Goal: Obtain resource: Download file/media

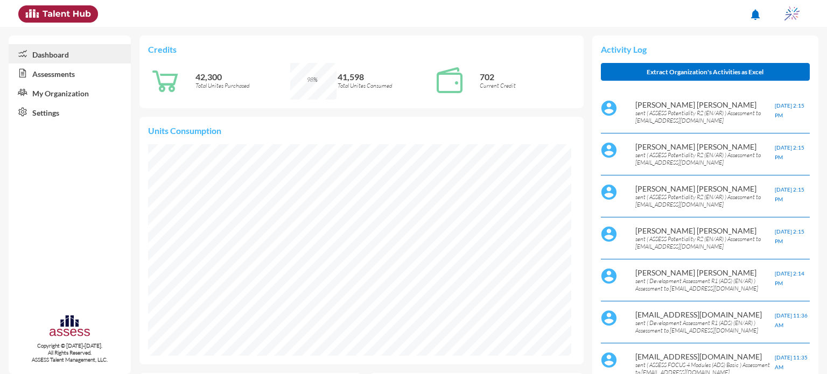
scroll to position [97, 194]
click at [73, 80] on link "Assessments" at bounding box center [70, 72] width 122 height 19
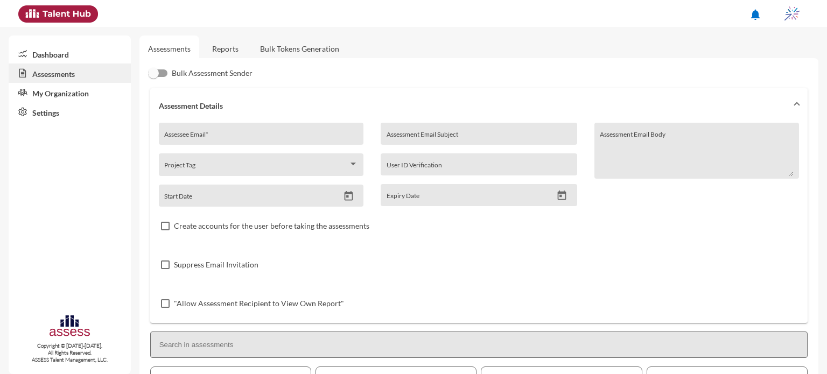
click at [220, 43] on link "Reports" at bounding box center [225, 49] width 44 height 26
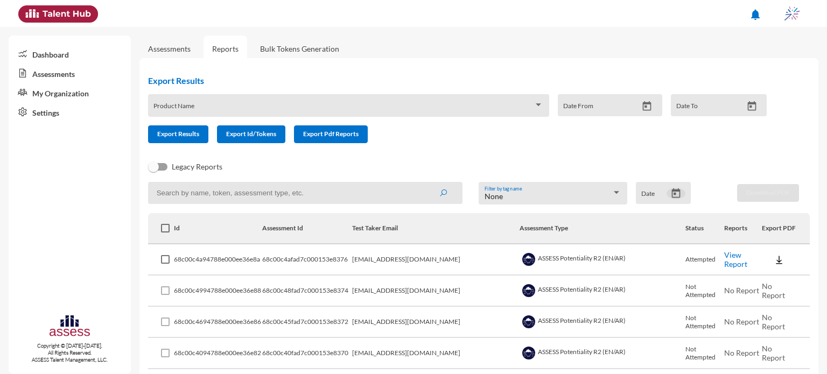
click at [674, 193] on icon "Open calendar" at bounding box center [675, 193] width 9 height 10
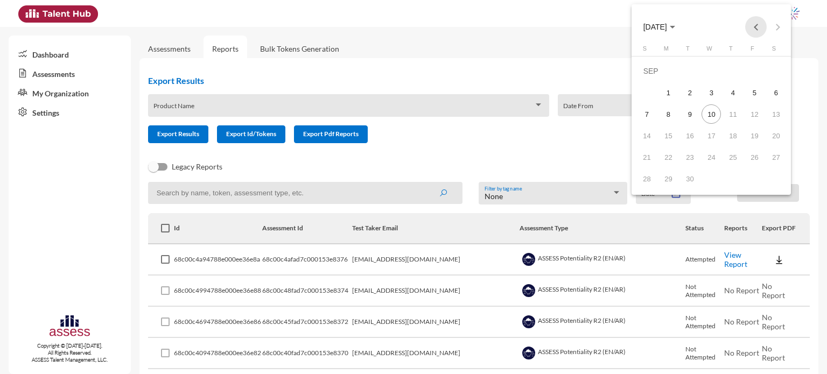
click at [758, 29] on button "Previous month" at bounding box center [756, 27] width 22 height 22
click at [645, 133] on div "17" at bounding box center [646, 135] width 19 height 19
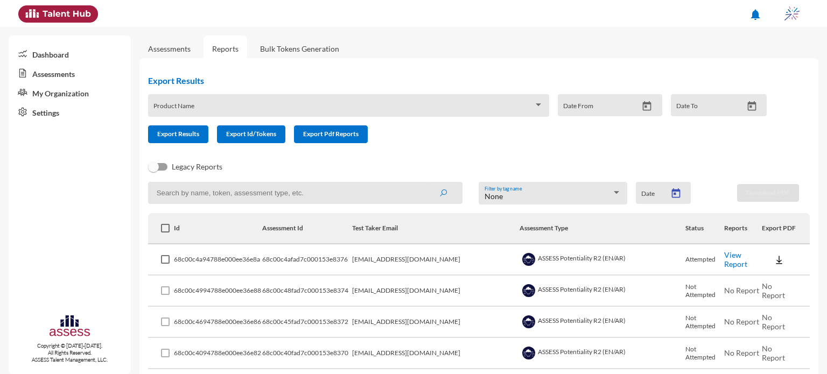
type input "8/17/2025"
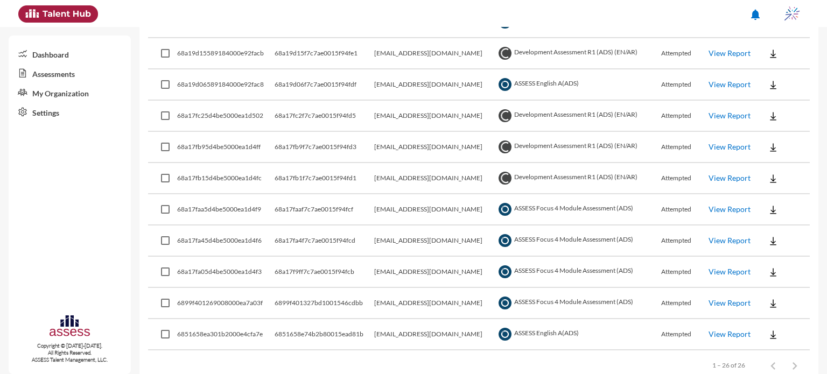
scroll to position [724, 0]
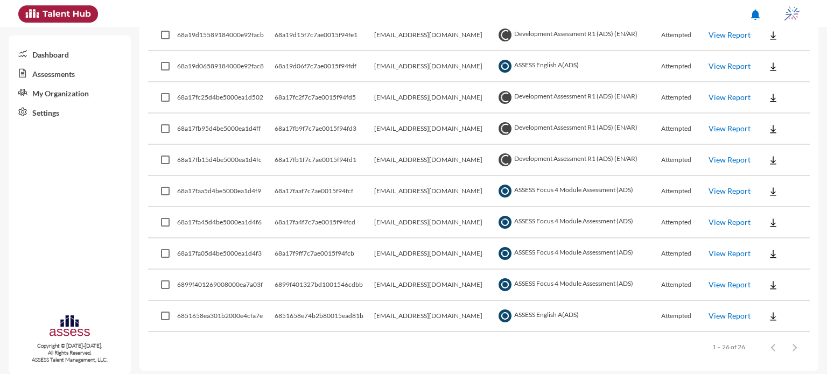
click at [734, 249] on link "View Report" at bounding box center [729, 253] width 42 height 9
click at [737, 249] on link "View Report" at bounding box center [729, 253] width 42 height 9
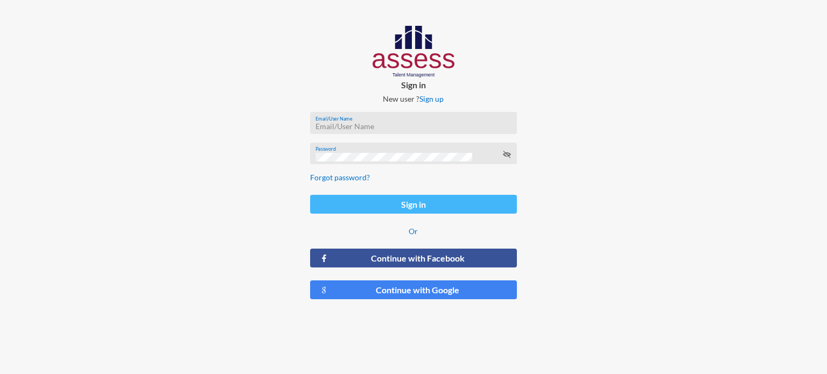
type input "[EMAIL_ADDRESS][DOMAIN_NAME]"
click at [412, 204] on button "Sign in" at bounding box center [413, 204] width 207 height 19
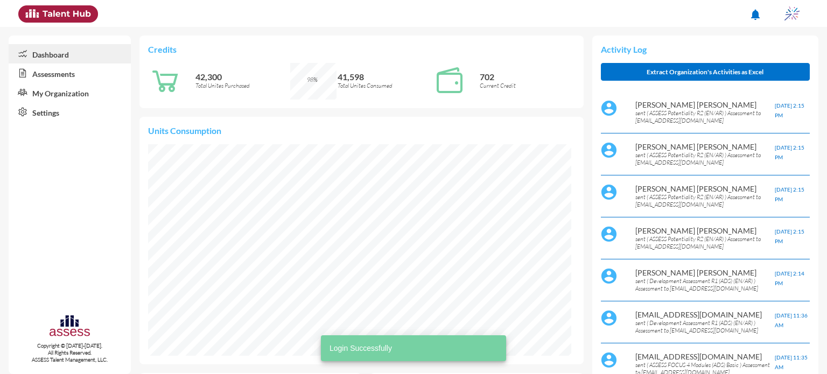
scroll to position [97, 194]
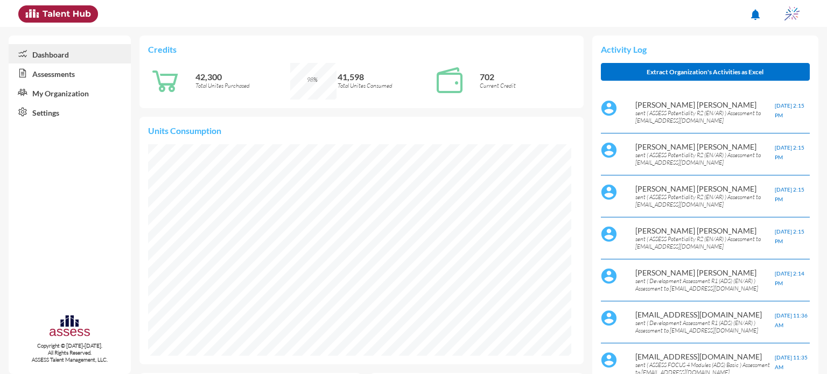
click at [74, 72] on link "Assessments" at bounding box center [70, 72] width 122 height 19
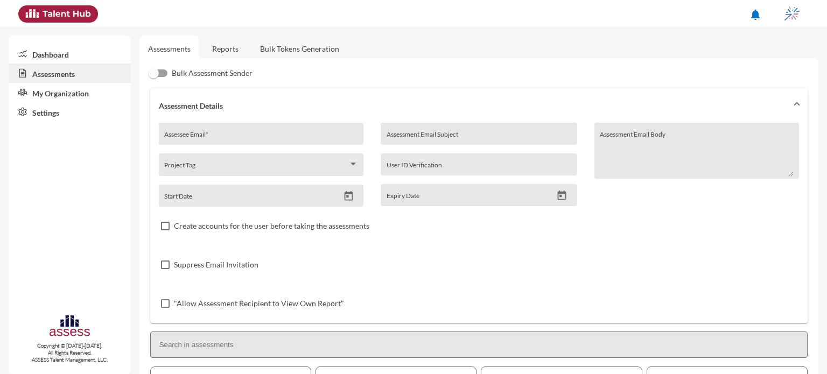
click at [243, 49] on link "Reports" at bounding box center [225, 49] width 44 height 26
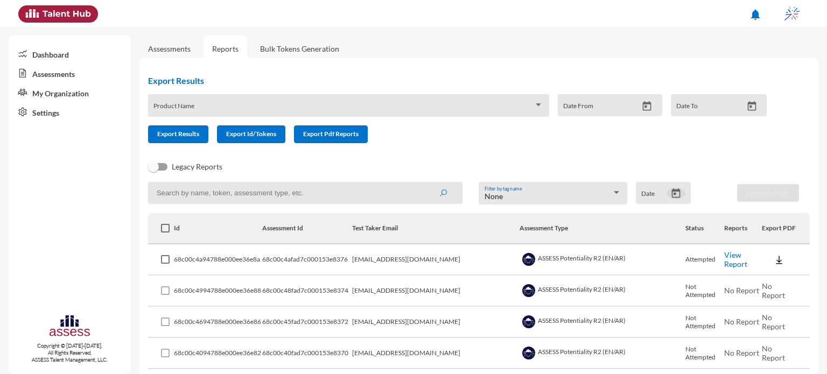
click at [672, 197] on icon "Open calendar" at bounding box center [675, 193] width 11 height 11
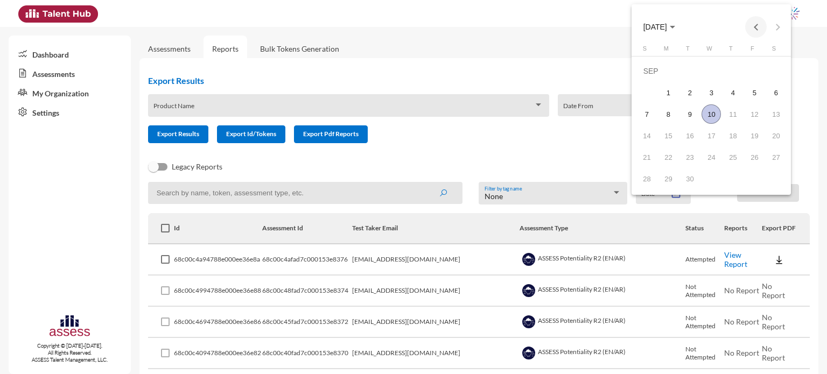
click at [753, 23] on button "Previous month" at bounding box center [756, 27] width 22 height 22
click at [773, 23] on button "Next month" at bounding box center [777, 27] width 22 height 22
click at [646, 136] on div "17" at bounding box center [646, 135] width 19 height 19
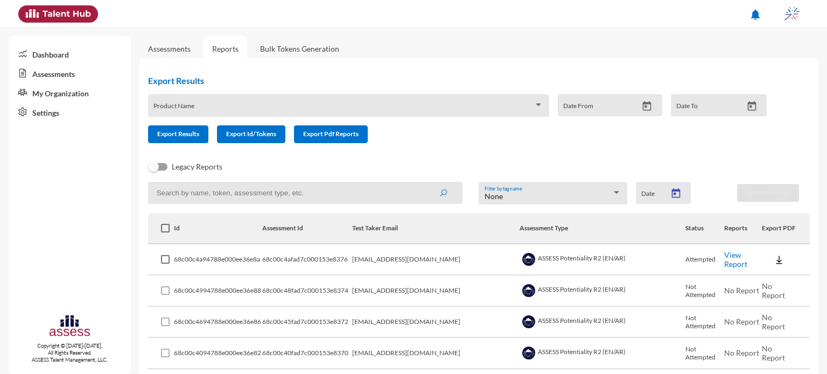
type input "8/17/2025"
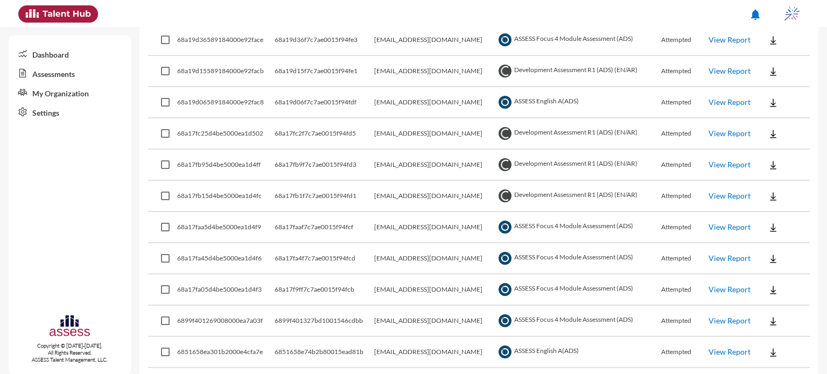
scroll to position [724, 0]
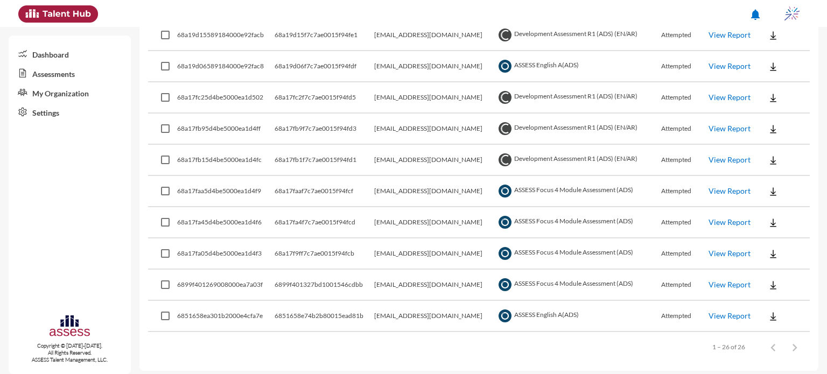
click at [735, 250] on link "View Report" at bounding box center [729, 253] width 42 height 9
click at [733, 217] on link "View Report" at bounding box center [729, 221] width 42 height 9
click at [739, 188] on link "View Report" at bounding box center [729, 190] width 42 height 9
click at [713, 188] on link "View Report" at bounding box center [729, 190] width 42 height 9
click at [740, 186] on link "View Report" at bounding box center [729, 190] width 42 height 9
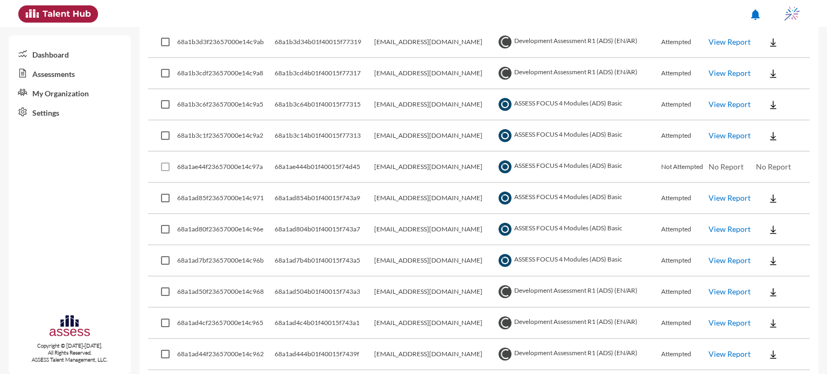
scroll to position [342, 0]
click at [739, 352] on link "View Report" at bounding box center [729, 353] width 42 height 9
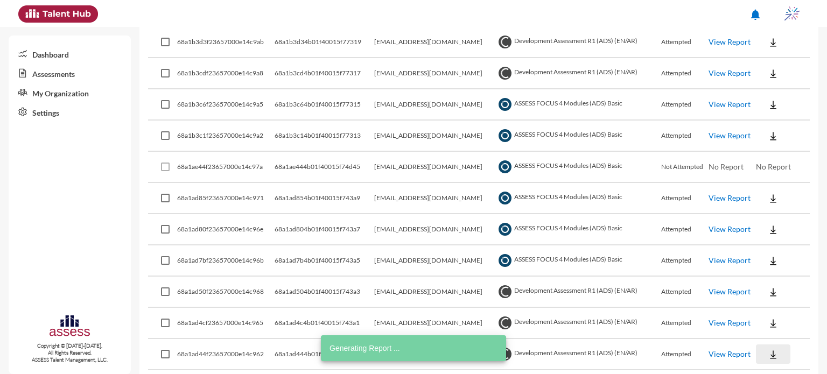
click at [777, 354] on button at bounding box center [773, 353] width 34 height 19
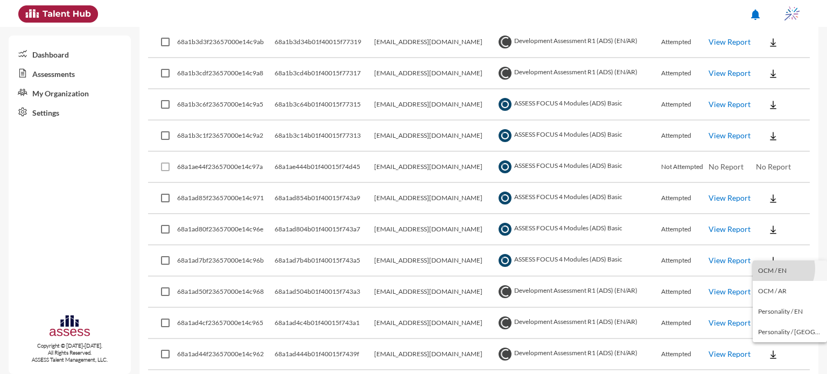
click at [775, 269] on button "OCM / EN" at bounding box center [789, 270] width 74 height 20
click at [767, 320] on img at bounding box center [772, 323] width 11 height 11
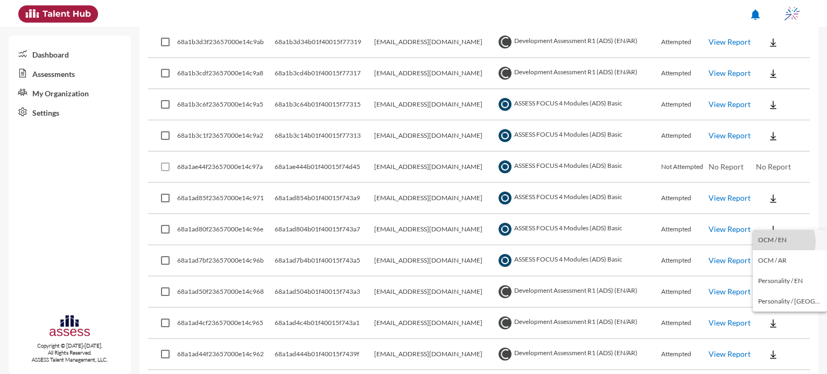
click at [779, 242] on button "OCM / EN" at bounding box center [789, 240] width 74 height 20
click at [775, 294] on img at bounding box center [772, 292] width 11 height 11
click at [777, 211] on button "OCM / EN" at bounding box center [789, 209] width 74 height 20
click at [767, 256] on img at bounding box center [772, 261] width 11 height 11
click at [772, 256] on div at bounding box center [413, 187] width 827 height 374
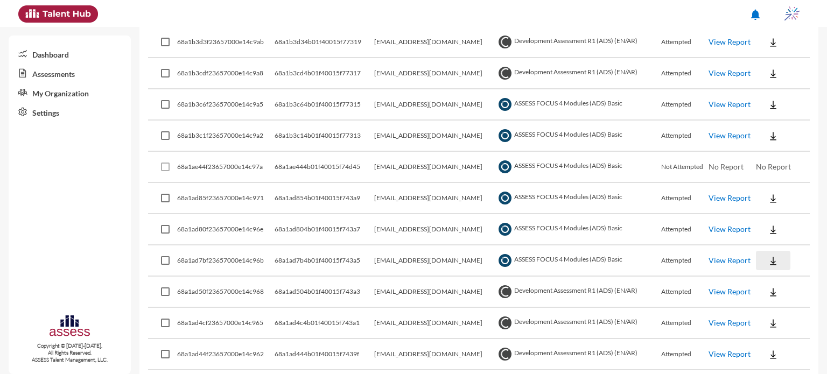
click at [771, 258] on img at bounding box center [772, 261] width 11 height 11
click at [774, 279] on button "EN" at bounding box center [782, 279] width 60 height 20
click at [770, 236] on button at bounding box center [773, 229] width 34 height 19
click at [771, 246] on button "EN" at bounding box center [782, 248] width 60 height 20
click at [768, 193] on img at bounding box center [772, 198] width 11 height 11
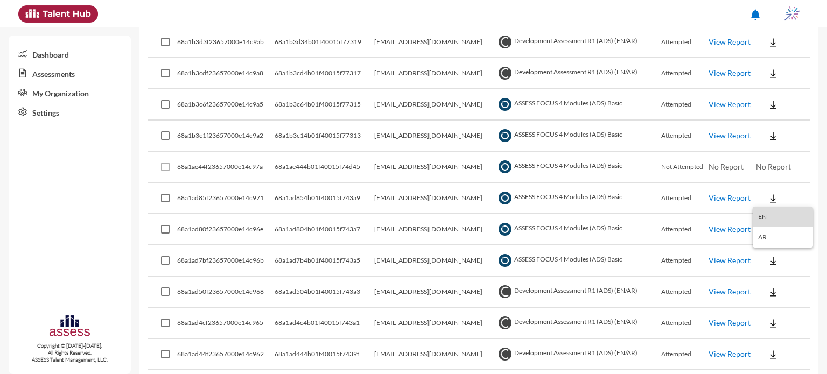
click at [772, 215] on button "EN" at bounding box center [782, 217] width 60 height 20
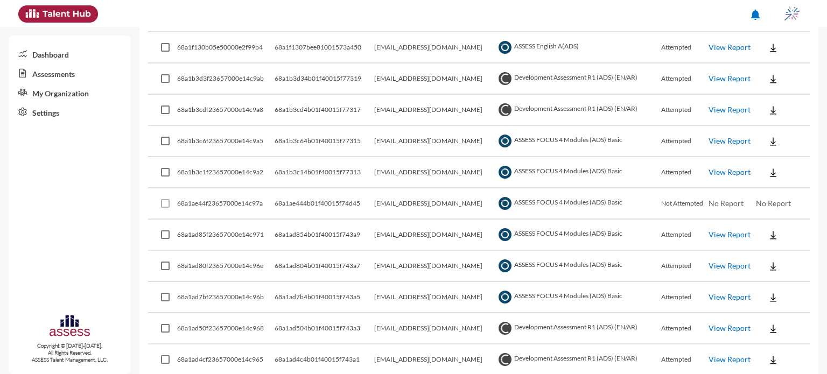
scroll to position [306, 0]
click at [773, 168] on img at bounding box center [772, 172] width 11 height 11
click at [771, 194] on button "EN" at bounding box center [782, 191] width 60 height 20
click at [772, 140] on img at bounding box center [772, 141] width 11 height 11
click at [772, 157] on button "EN" at bounding box center [782, 161] width 60 height 20
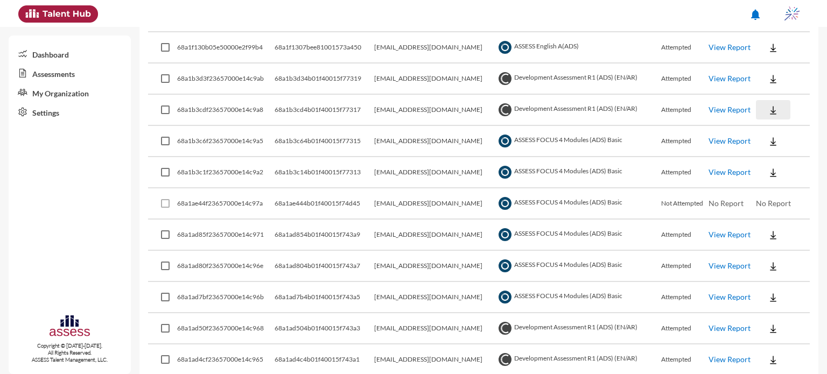
click at [767, 108] on img at bounding box center [772, 110] width 11 height 11
click at [772, 131] on button "OCM / EN" at bounding box center [789, 129] width 74 height 20
click at [772, 83] on img at bounding box center [772, 79] width 11 height 11
click at [777, 96] on button "OCM / EN" at bounding box center [789, 98] width 74 height 20
click at [506, 18] on div "notifications" at bounding box center [413, 13] width 801 height 27
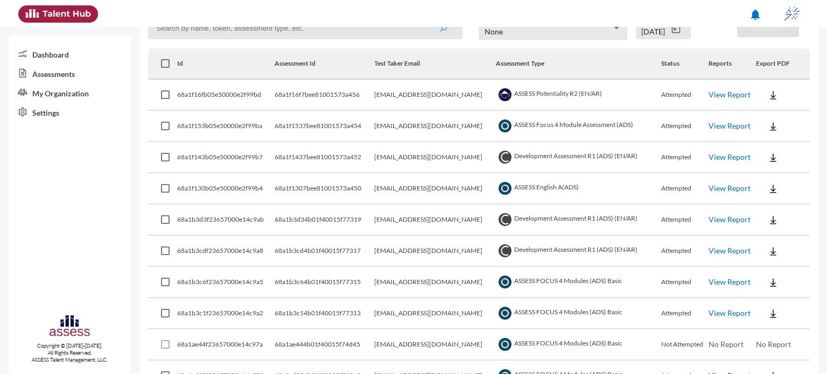
scroll to position [0, 0]
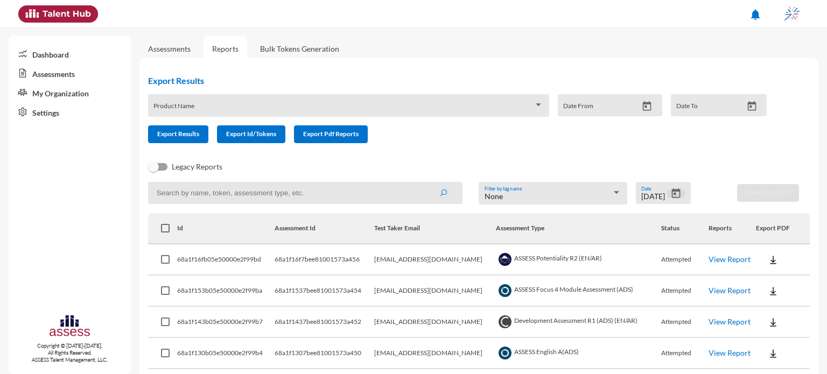
click at [670, 196] on icon "Open calendar" at bounding box center [675, 193] width 11 height 11
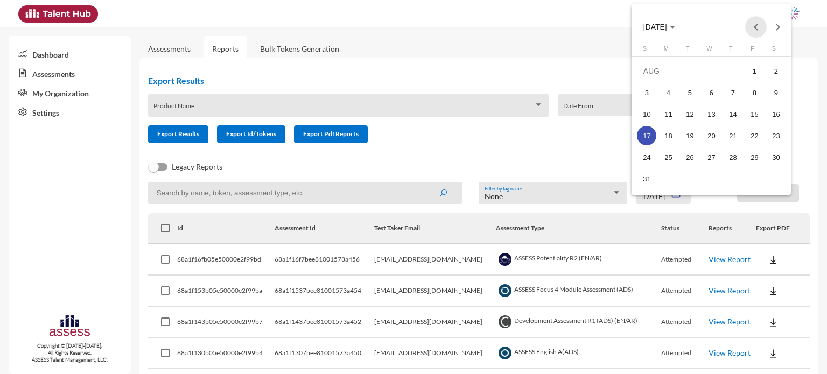
click at [754, 26] on button "Previous month" at bounding box center [756, 27] width 22 height 22
click at [673, 132] on div "14" at bounding box center [667, 135] width 19 height 19
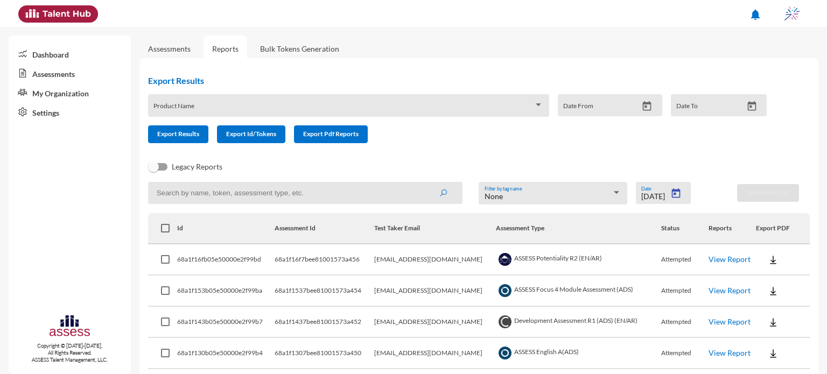
type input "7/14/2025"
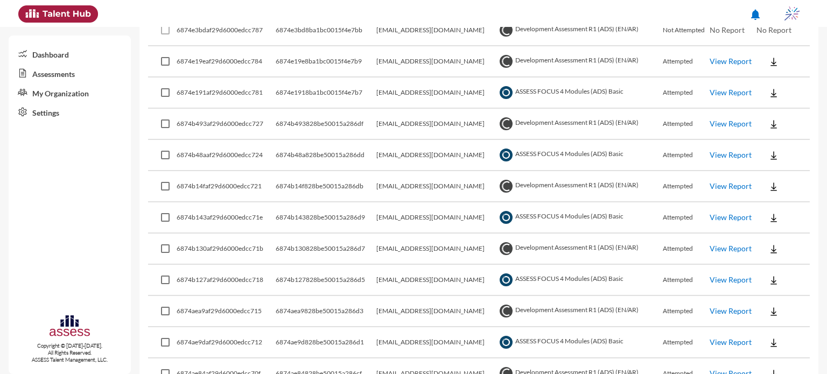
scroll to position [230, 0]
click at [744, 60] on link "View Report" at bounding box center [730, 60] width 42 height 9
click at [712, 62] on link "View Report" at bounding box center [730, 60] width 42 height 9
click at [740, 88] on link "View Report" at bounding box center [730, 91] width 42 height 9
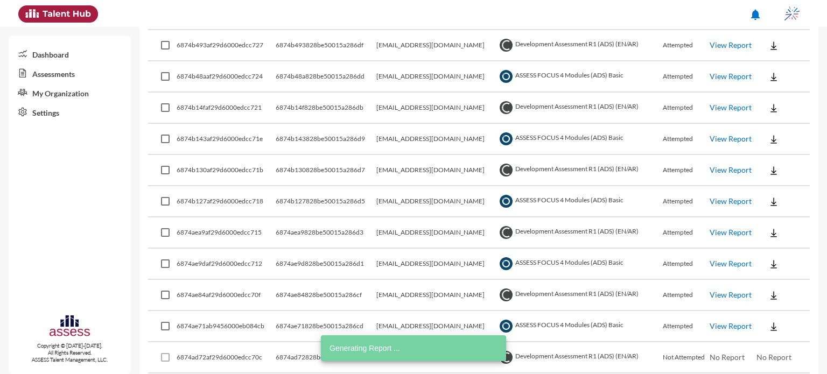
scroll to position [309, 0]
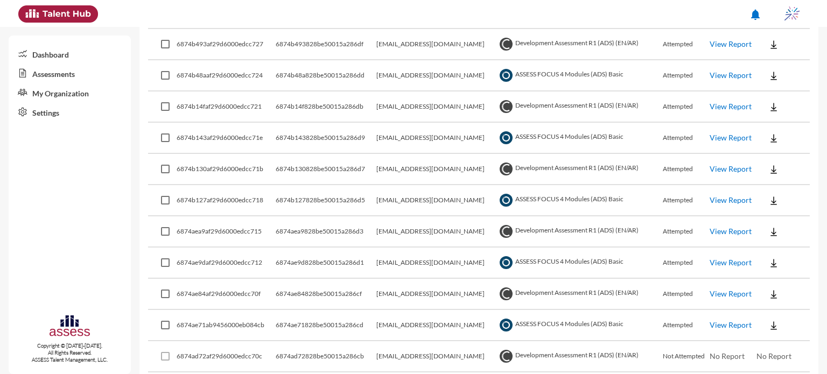
click at [743, 77] on link "View Report" at bounding box center [730, 74] width 42 height 9
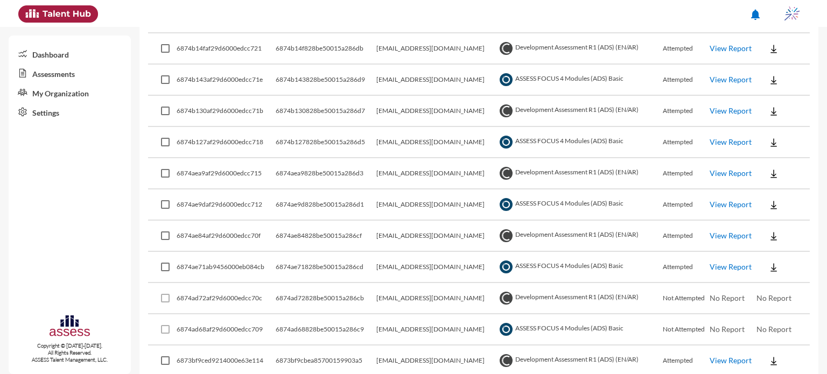
scroll to position [369, 0]
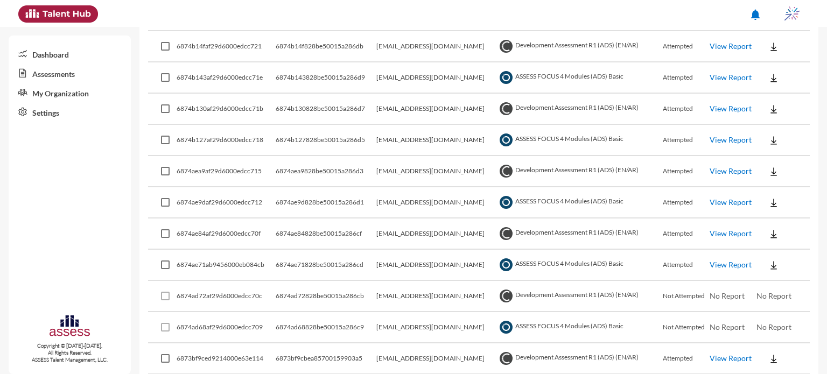
click at [717, 74] on link "View Report" at bounding box center [730, 77] width 42 height 9
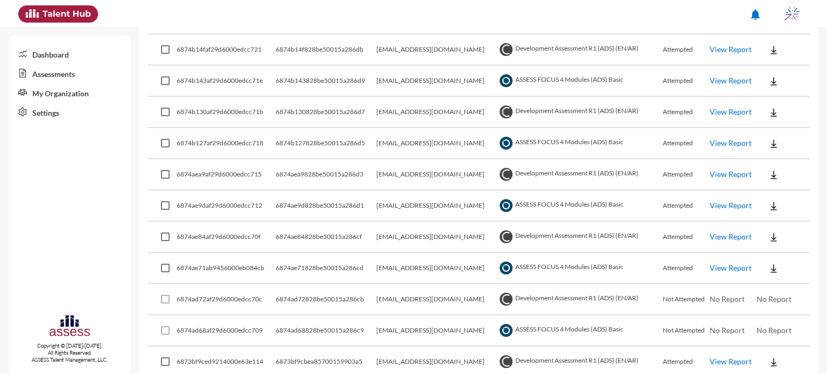
scroll to position [370, 0]
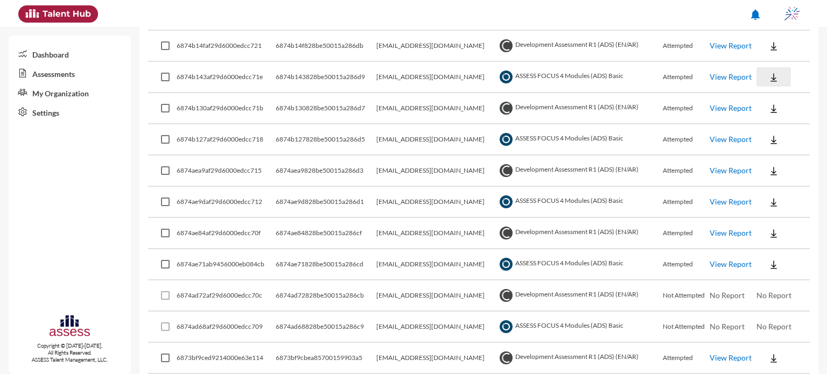
click at [768, 79] on img at bounding box center [773, 77] width 11 height 11
click at [769, 101] on button "EN" at bounding box center [783, 96] width 60 height 20
click at [768, 46] on img at bounding box center [773, 46] width 11 height 11
click at [775, 61] on button "OCM / EN" at bounding box center [790, 65] width 74 height 20
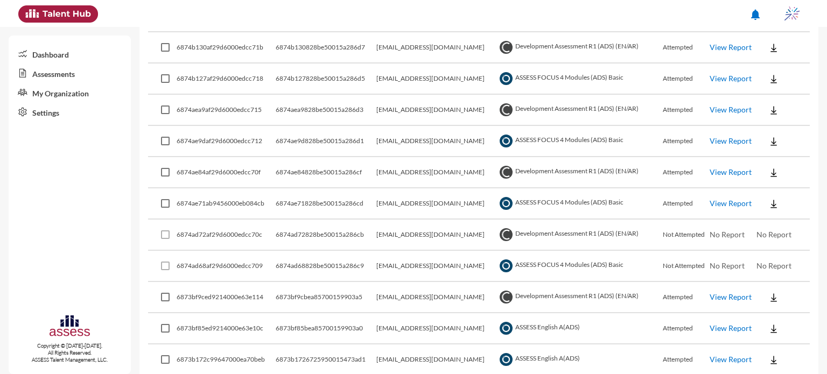
scroll to position [431, 0]
click at [728, 77] on link "View Report" at bounding box center [730, 78] width 42 height 9
click at [764, 77] on button at bounding box center [773, 78] width 34 height 19
click at [766, 97] on button "EN" at bounding box center [783, 98] width 60 height 20
click at [770, 49] on img at bounding box center [773, 48] width 11 height 11
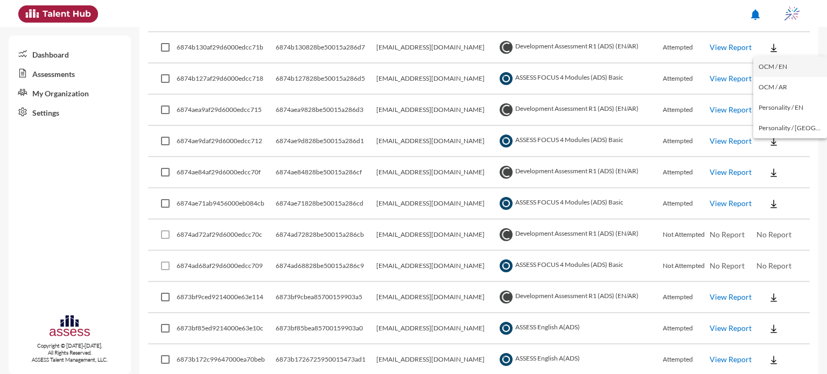
click at [776, 67] on button "OCM / EN" at bounding box center [790, 67] width 74 height 20
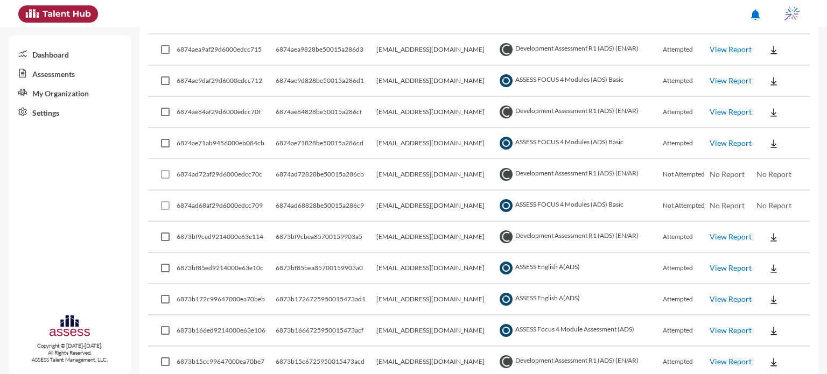
scroll to position [492, 0]
click at [738, 77] on link "View Report" at bounding box center [730, 79] width 42 height 9
click at [775, 79] on button at bounding box center [773, 79] width 34 height 19
click at [775, 97] on button "EN" at bounding box center [783, 98] width 60 height 20
click at [773, 49] on img at bounding box center [773, 49] width 11 height 11
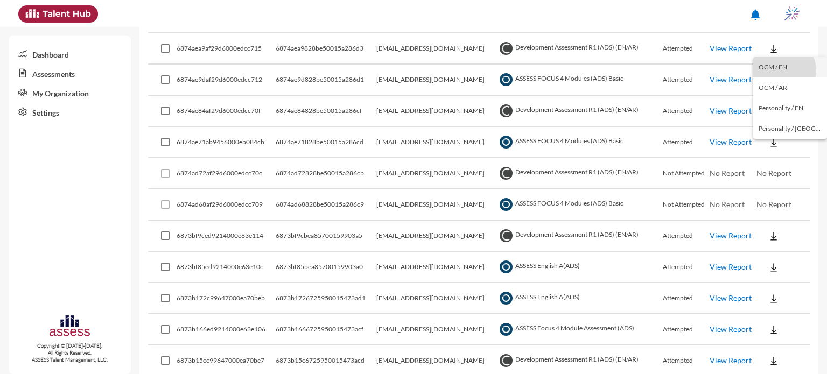
click at [780, 70] on button "OCM / EN" at bounding box center [790, 67] width 74 height 20
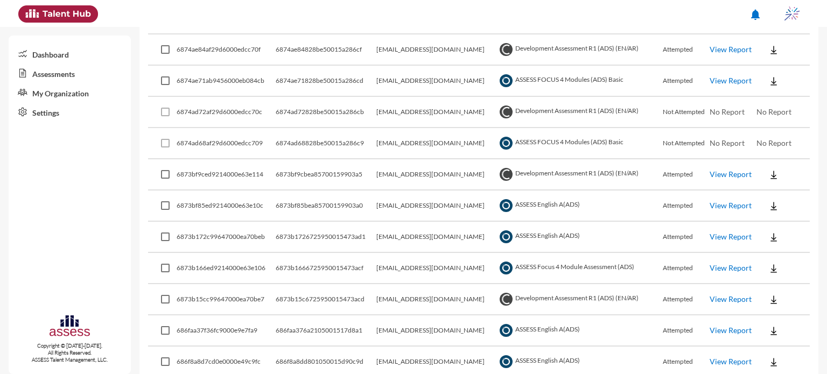
scroll to position [554, 0]
click at [719, 79] on link "View Report" at bounding box center [730, 79] width 42 height 9
click at [774, 70] on button at bounding box center [773, 79] width 34 height 19
click at [777, 94] on button "EN" at bounding box center [783, 98] width 60 height 20
click at [774, 51] on img at bounding box center [773, 49] width 11 height 11
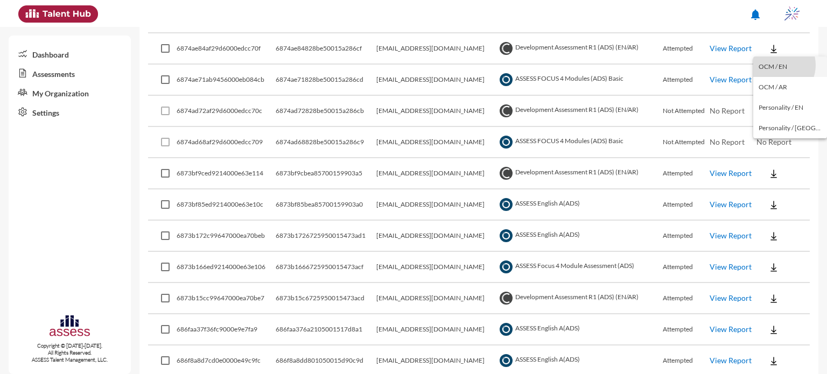
click at [778, 65] on button "OCM / EN" at bounding box center [790, 67] width 74 height 20
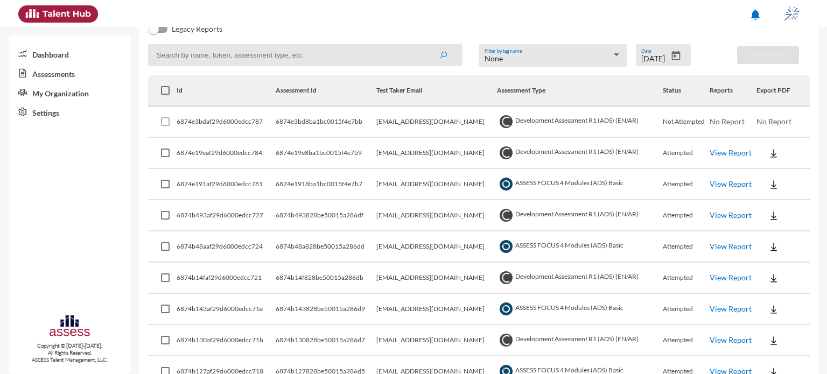
scroll to position [129, 0]
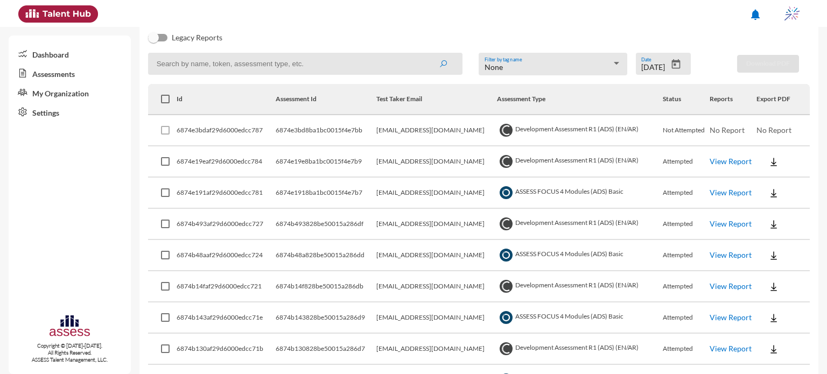
click at [672, 67] on icon "Open calendar" at bounding box center [675, 64] width 11 height 11
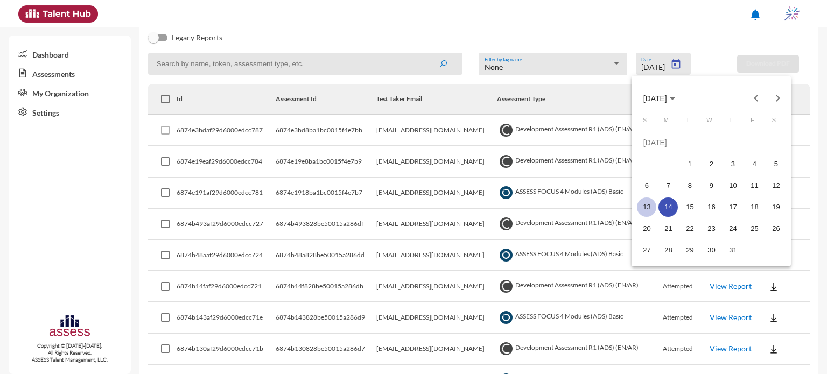
click at [654, 204] on div "13" at bounding box center [646, 206] width 19 height 19
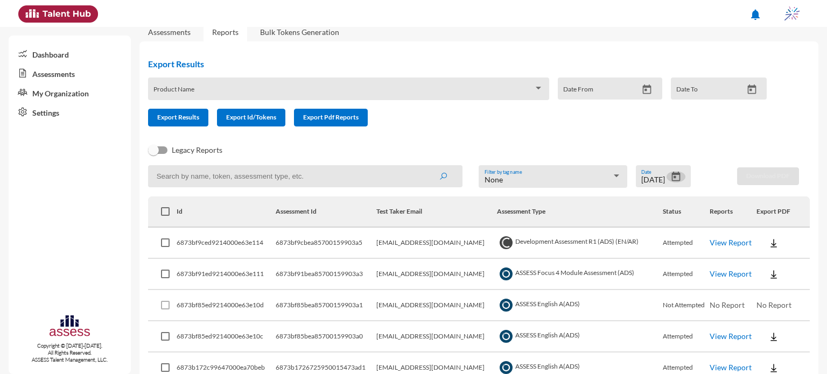
scroll to position [16, 0]
click at [671, 178] on icon "Open calendar" at bounding box center [675, 177] width 9 height 10
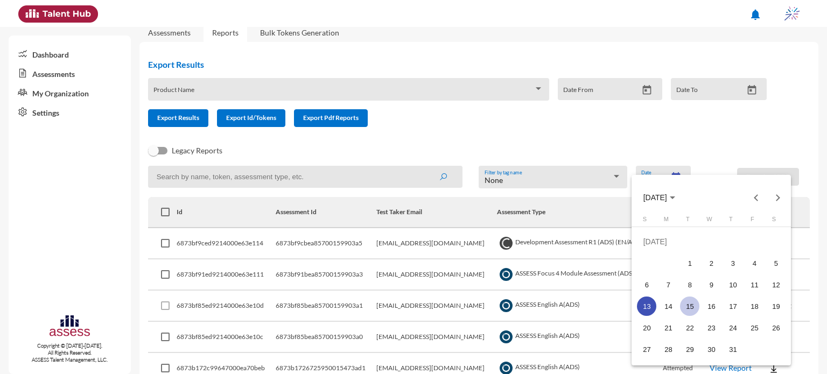
click at [690, 306] on div "15" at bounding box center [689, 306] width 19 height 19
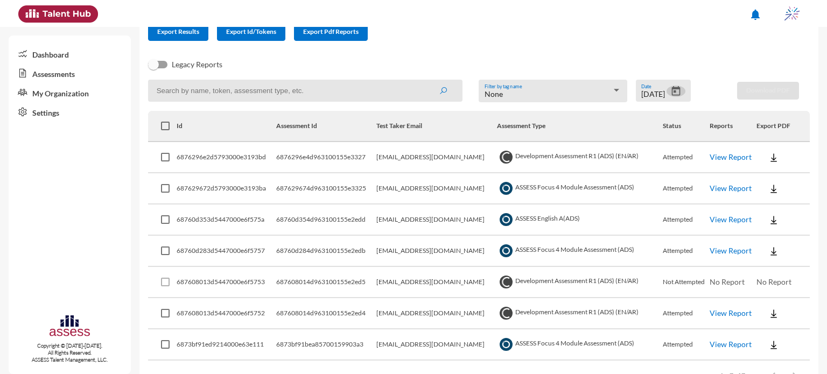
scroll to position [135, 0]
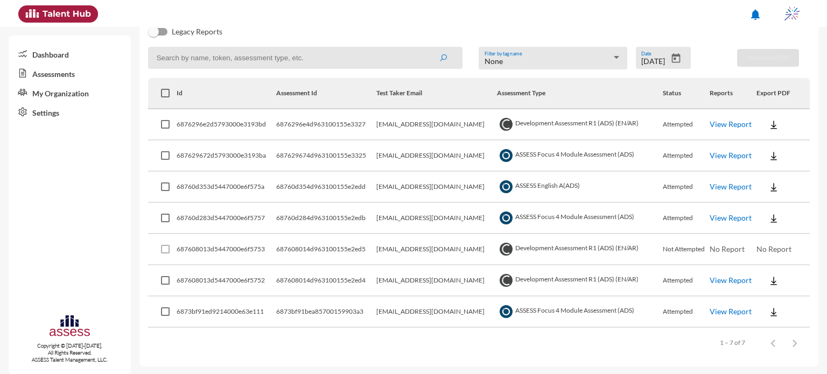
click at [719, 153] on link "View Report" at bounding box center [730, 155] width 42 height 9
click at [738, 157] on link "View Report" at bounding box center [730, 155] width 42 height 9
click at [674, 57] on icon "Open calendar" at bounding box center [675, 58] width 9 height 10
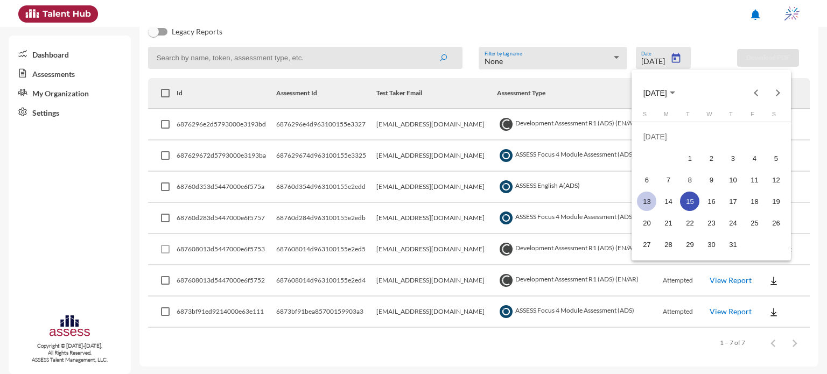
click at [637, 204] on td "13" at bounding box center [647, 201] width 22 height 22
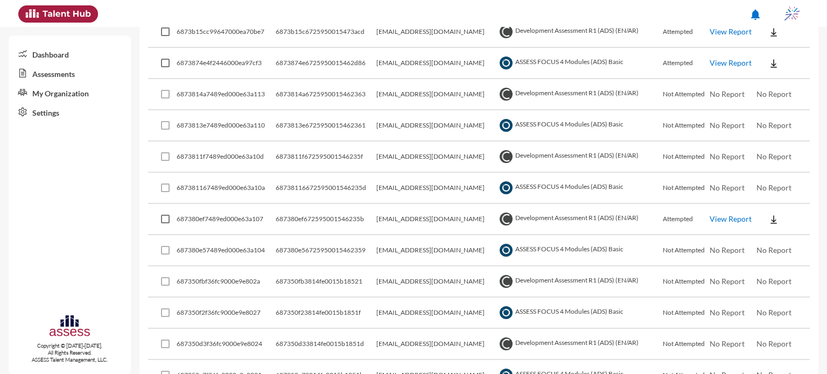
scroll to position [415, 0]
click at [725, 58] on link "View Report" at bounding box center [730, 62] width 42 height 9
click at [721, 219] on link "View Report" at bounding box center [730, 218] width 42 height 9
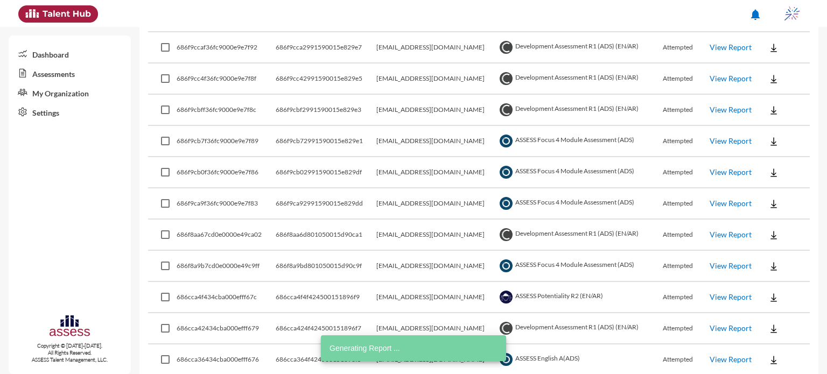
scroll to position [878, 0]
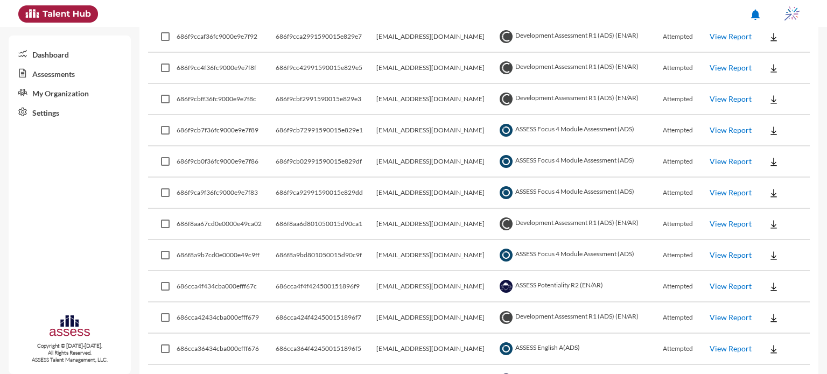
click at [715, 188] on link "View Report" at bounding box center [730, 192] width 42 height 9
click at [734, 158] on link "View Report" at bounding box center [730, 161] width 42 height 9
click at [737, 126] on link "View Report" at bounding box center [730, 129] width 42 height 9
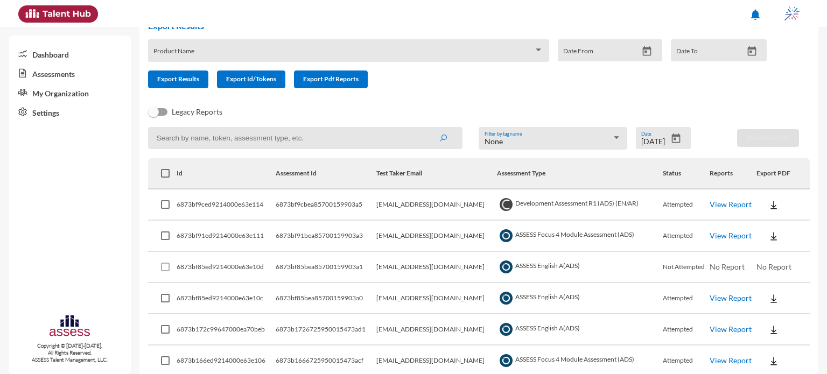
scroll to position [0, 0]
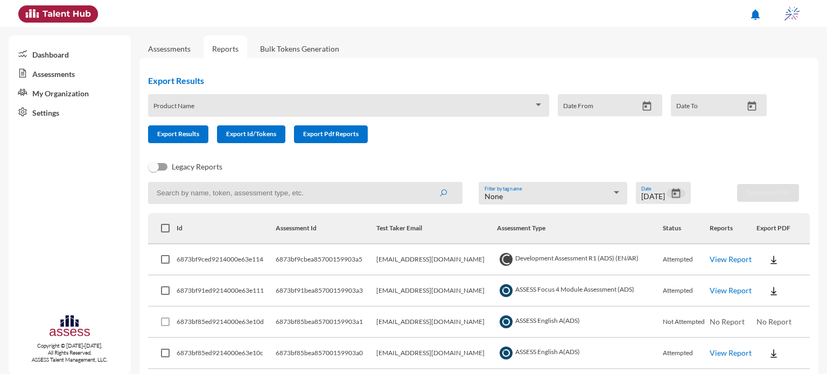
click at [672, 196] on icon "Open calendar" at bounding box center [675, 193] width 11 height 11
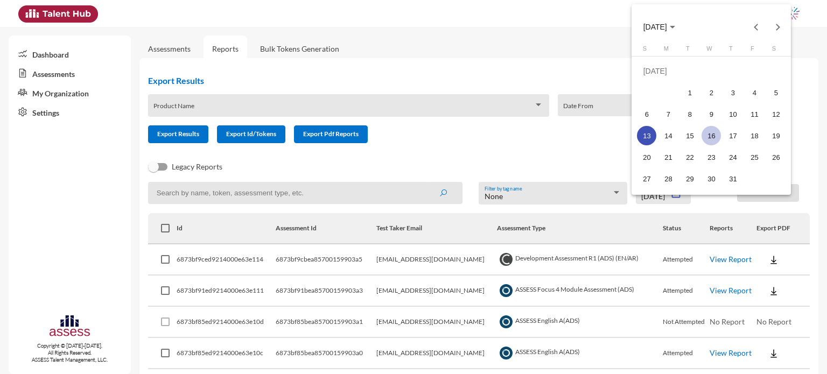
click at [708, 138] on div "16" at bounding box center [710, 135] width 19 height 19
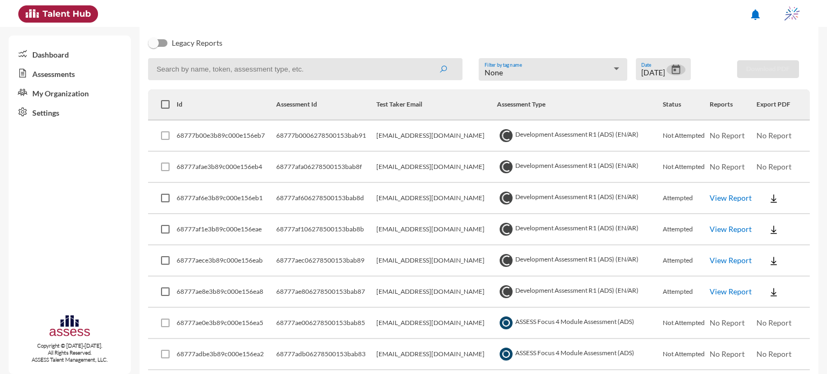
scroll to position [118, 0]
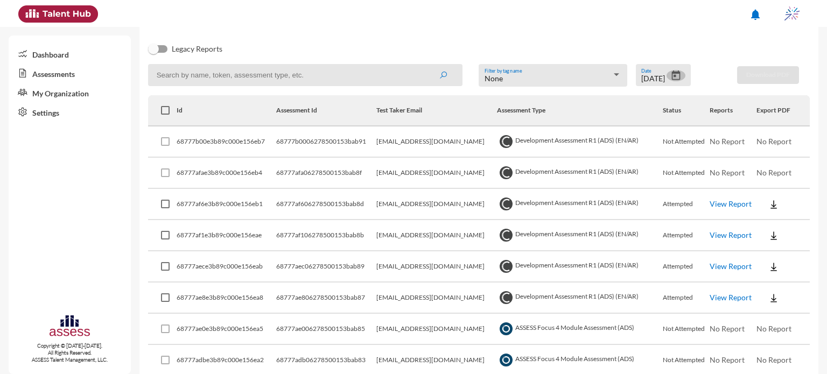
click at [674, 75] on icon "Open calendar" at bounding box center [675, 75] width 9 height 10
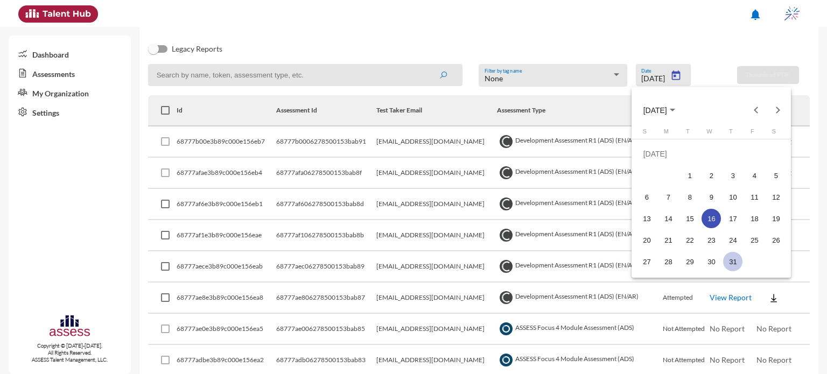
click at [730, 262] on div "31" at bounding box center [732, 261] width 19 height 19
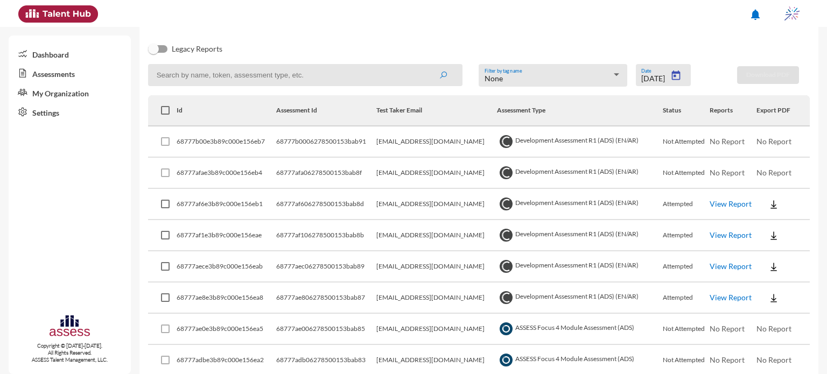
type input "7/31/2025"
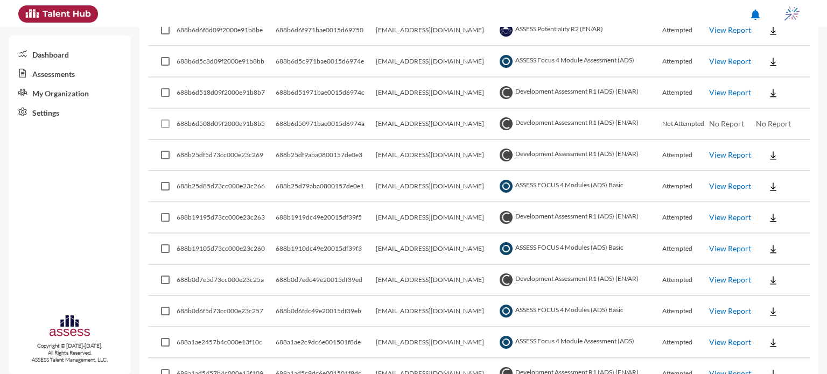
scroll to position [258, 0]
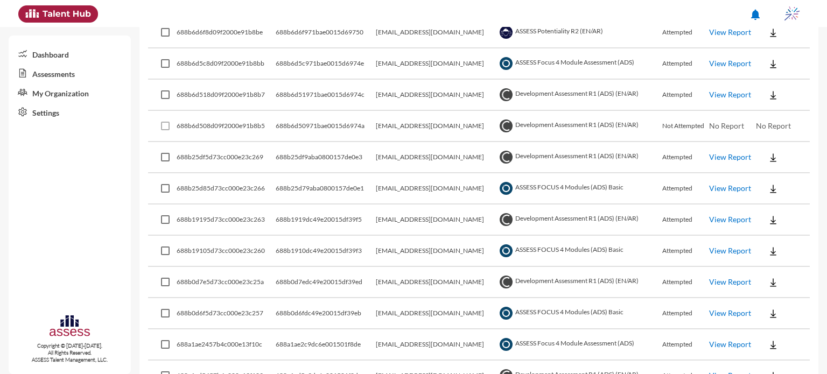
click at [725, 186] on link "View Report" at bounding box center [730, 188] width 42 height 9
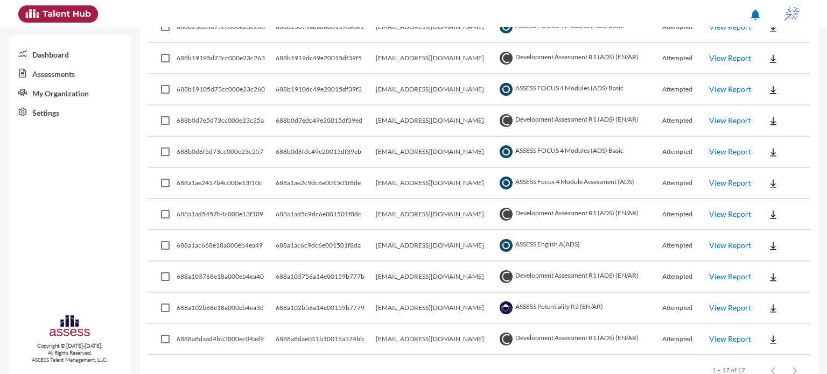
scroll to position [420, 0]
click at [728, 86] on link "View Report" at bounding box center [730, 88] width 42 height 9
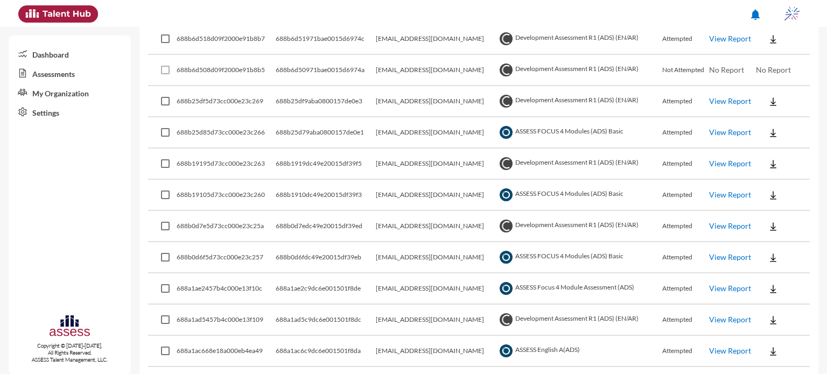
scroll to position [315, 0]
click at [730, 252] on link "View Report" at bounding box center [730, 255] width 42 height 9
click at [763, 254] on button at bounding box center [773, 255] width 34 height 19
click at [775, 273] on button "EN" at bounding box center [783, 275] width 60 height 20
click at [768, 228] on img at bounding box center [772, 225] width 11 height 11
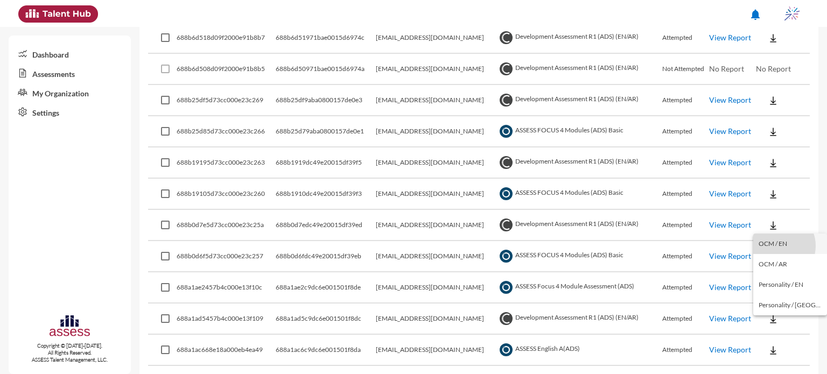
click at [777, 246] on button "OCM / EN" at bounding box center [790, 244] width 74 height 20
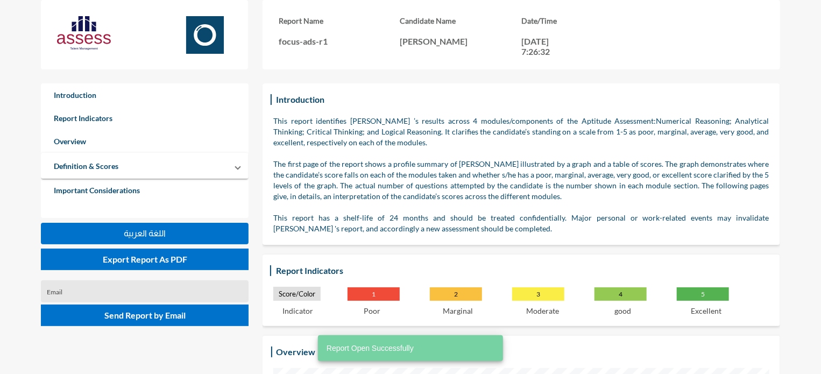
scroll to position [374, 821]
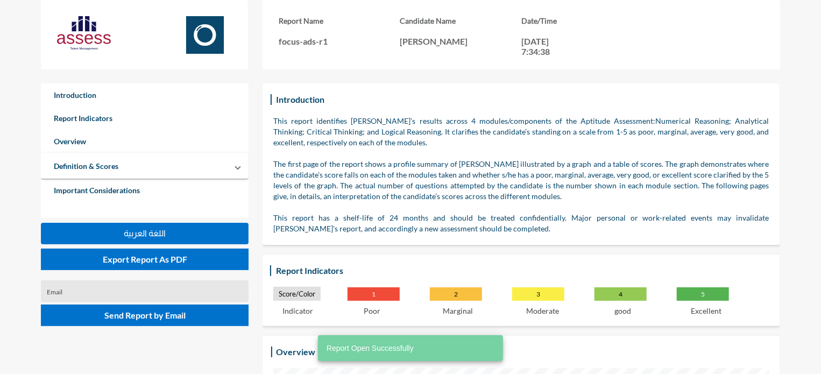
scroll to position [374, 821]
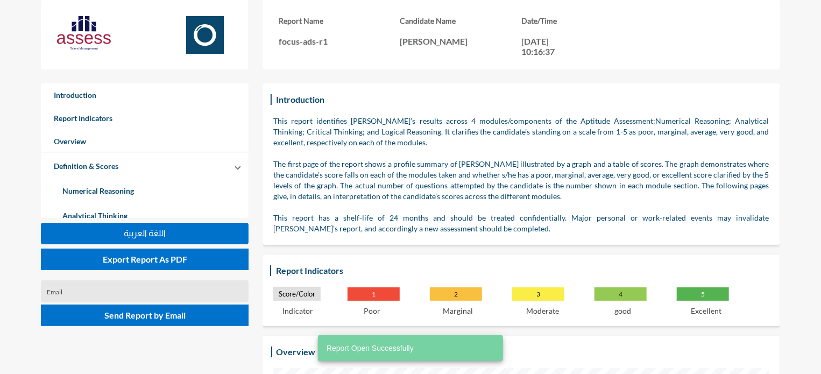
scroll to position [374, 821]
